Goal: Book appointment/travel/reservation

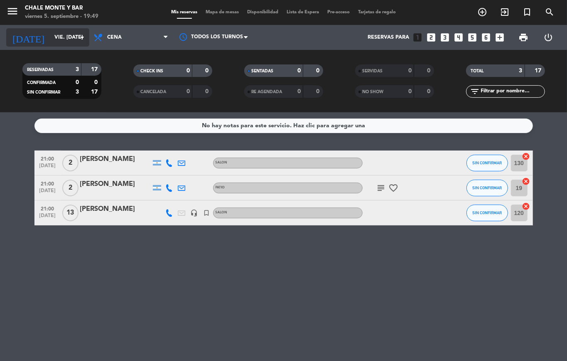
click at [50, 35] on input "vie. [DATE]" at bounding box center [85, 37] width 70 height 14
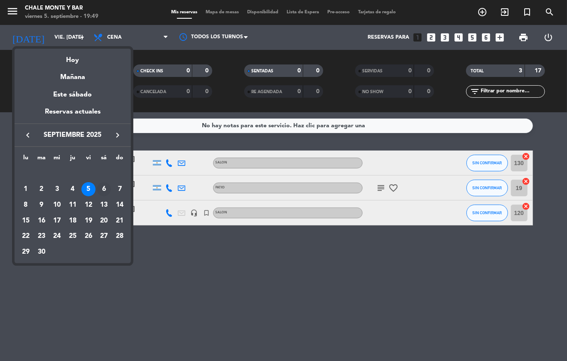
click at [102, 189] on div "6" at bounding box center [104, 189] width 14 height 14
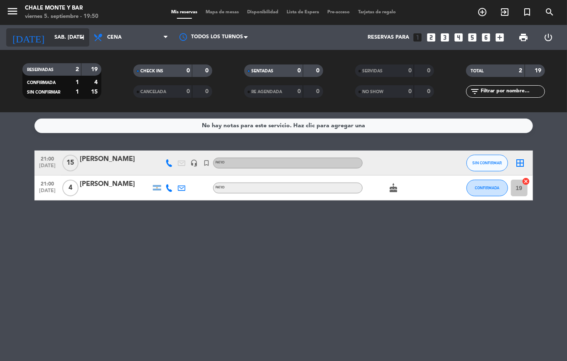
click at [60, 37] on input "sáb. [DATE]" at bounding box center [85, 37] width 70 height 14
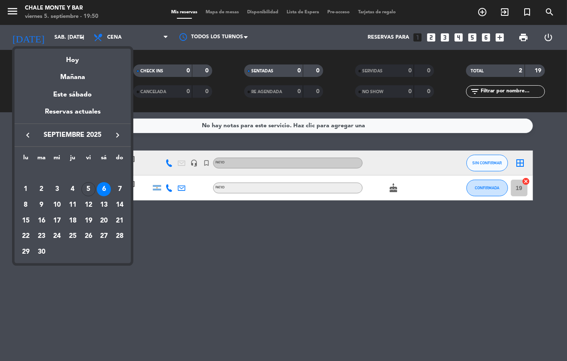
click at [119, 183] on div "7" at bounding box center [120, 189] width 14 height 14
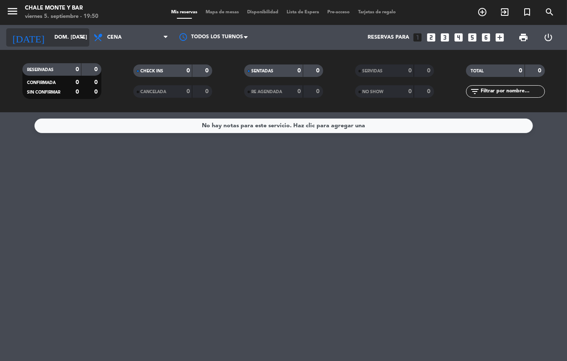
click at [68, 41] on input "dom. [DATE]" at bounding box center [85, 37] width 70 height 14
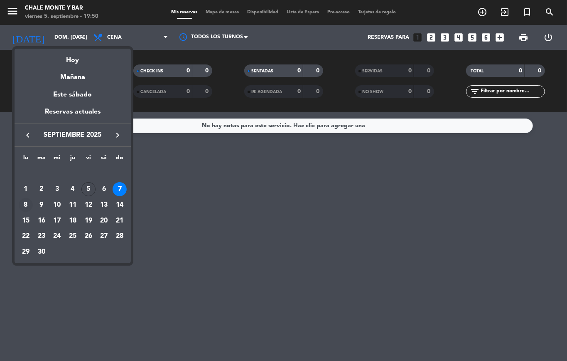
click at [25, 203] on div "8" at bounding box center [26, 205] width 14 height 14
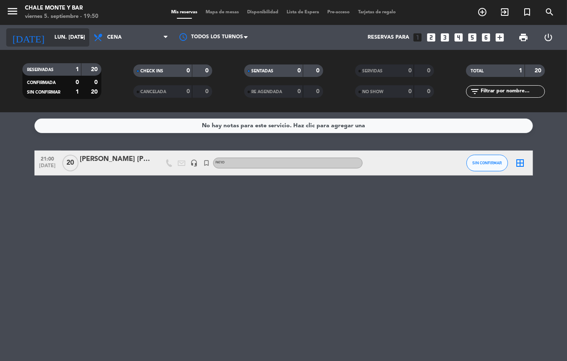
click at [62, 39] on input "lun. [DATE]" at bounding box center [85, 37] width 70 height 14
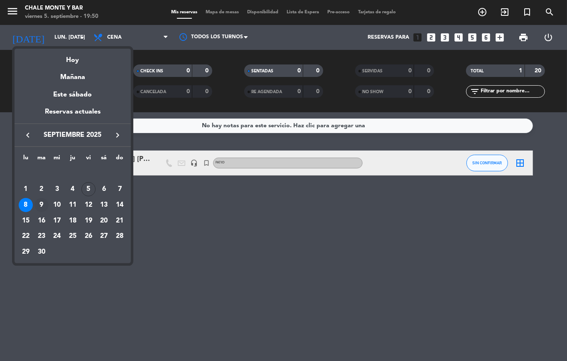
click at [43, 202] on div "9" at bounding box center [41, 205] width 14 height 14
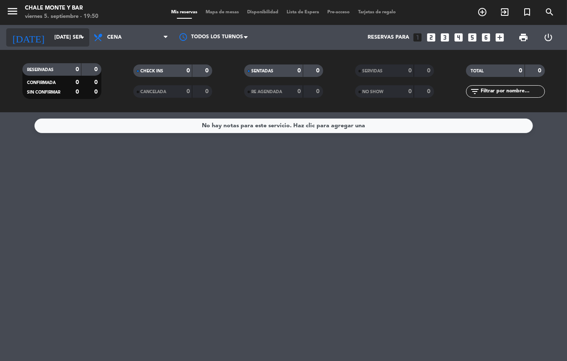
click at [69, 42] on input "[DATE] sep." at bounding box center [85, 37] width 70 height 14
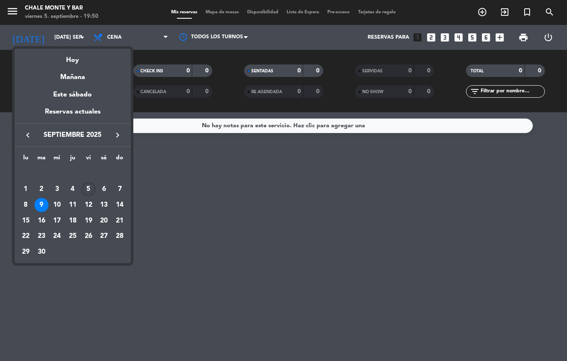
click at [91, 189] on div "5" at bounding box center [88, 189] width 14 height 14
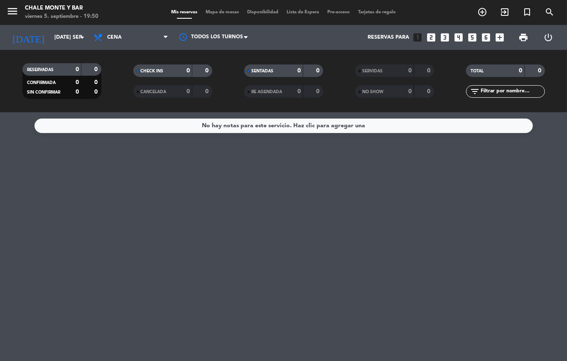
type input "vie. [DATE]"
